Goal: Information Seeking & Learning: Learn about a topic

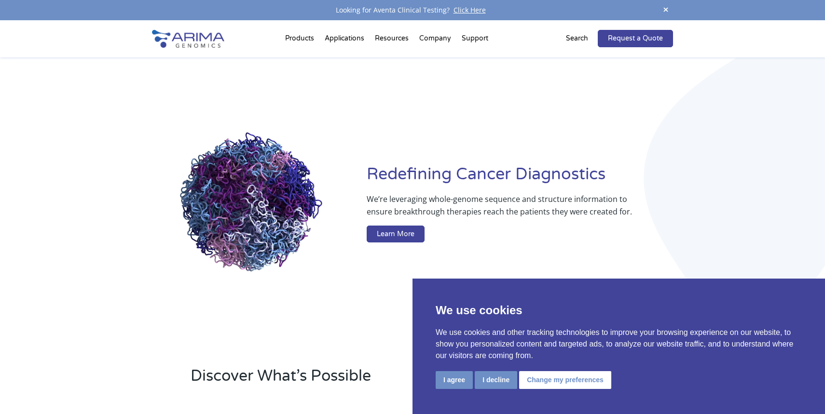
drag, startPoint x: 240, startPoint y: 230, endPoint x: 217, endPoint y: 164, distance: 69.7
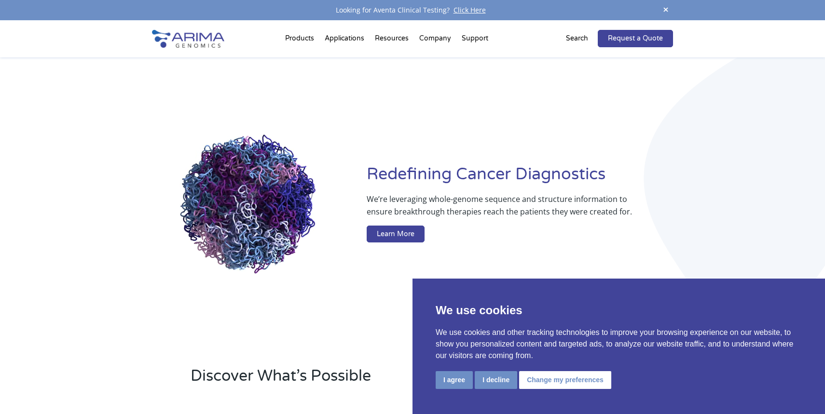
click at [218, 165] on video at bounding box center [251, 205] width 199 height 199
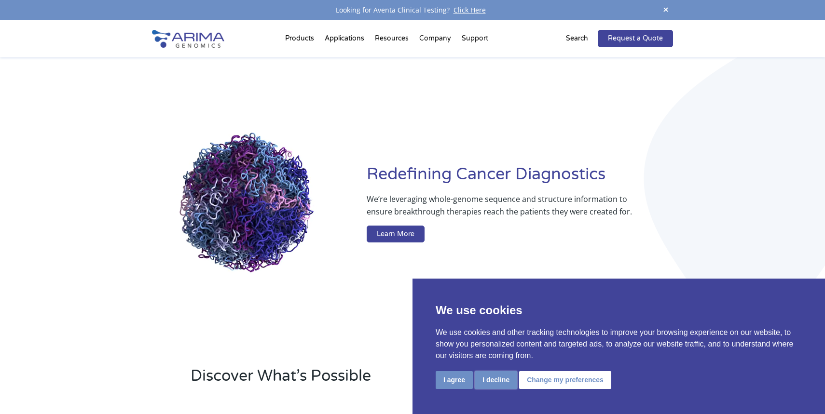
click at [502, 379] on button "I decline" at bounding box center [496, 380] width 42 height 18
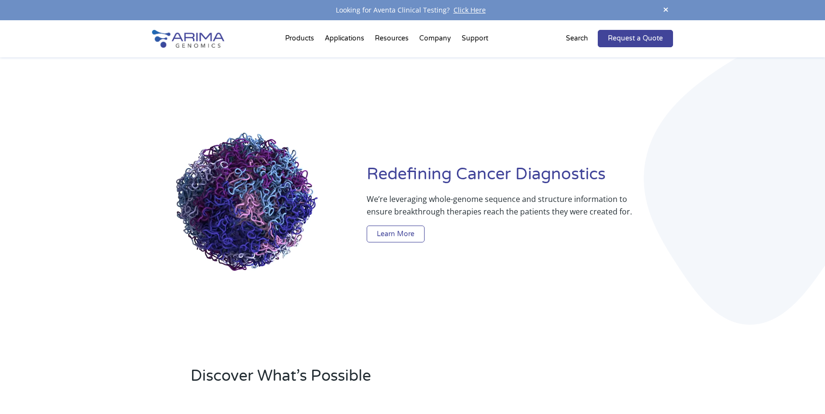
click at [398, 237] on link "Learn More" at bounding box center [395, 234] width 58 height 17
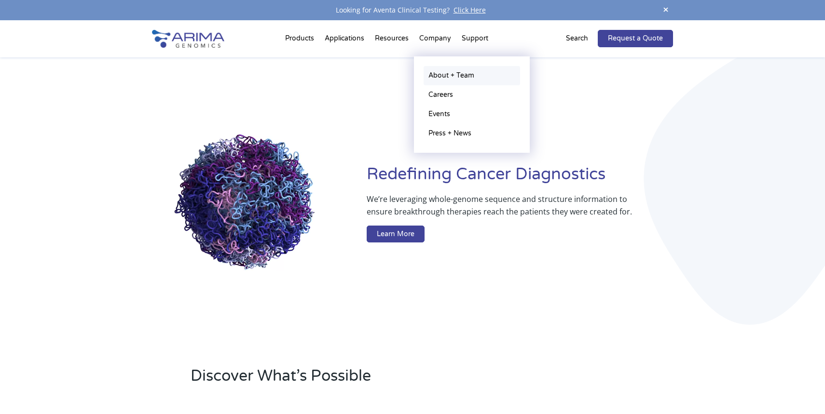
click at [447, 78] on link "About + Team" at bounding box center [471, 75] width 96 height 19
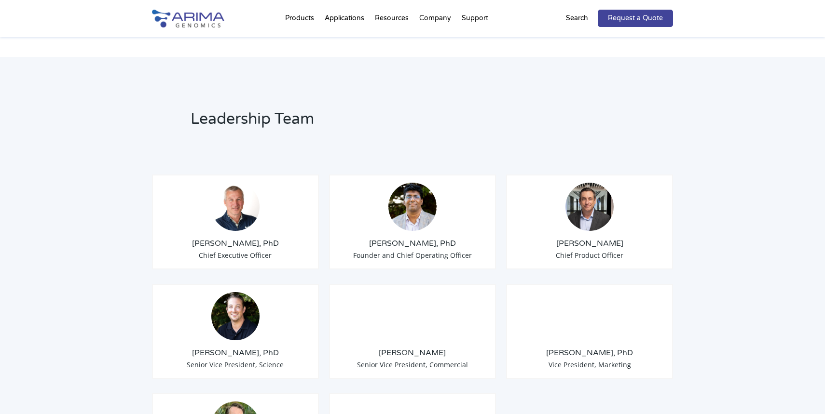
scroll to position [654, 0]
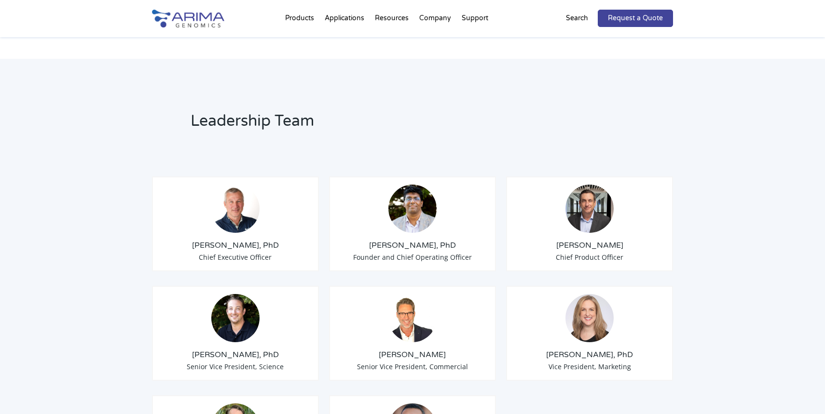
click at [244, 198] on img at bounding box center [235, 209] width 48 height 48
click at [234, 211] on img at bounding box center [235, 209] width 48 height 48
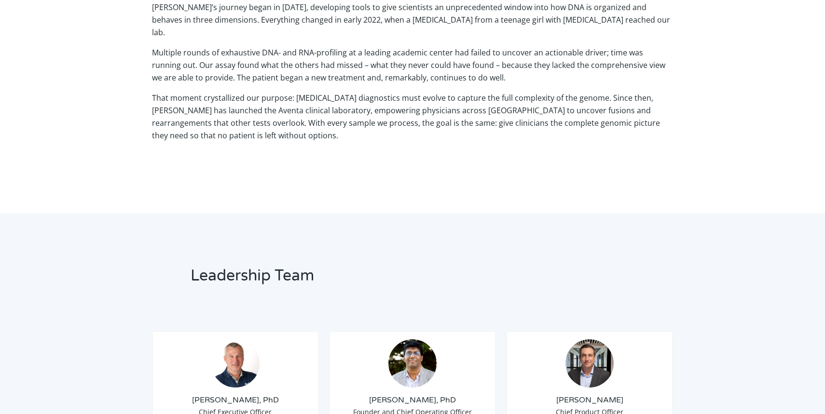
scroll to position [0, 0]
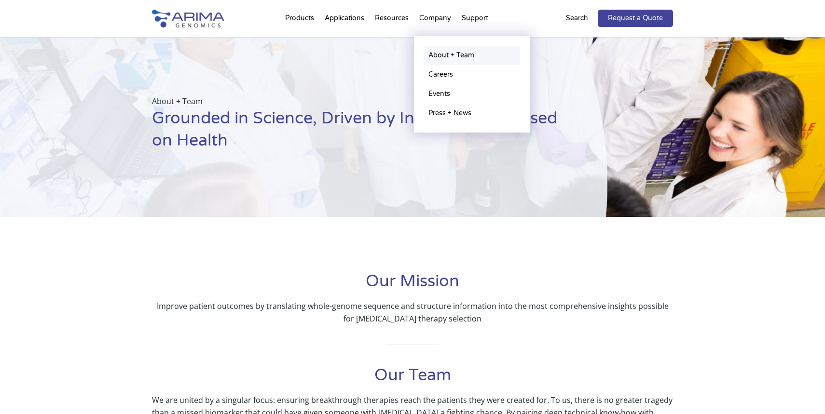
click at [443, 54] on link "About + Team" at bounding box center [471, 55] width 96 height 19
